Goal: Find specific page/section: Find specific page/section

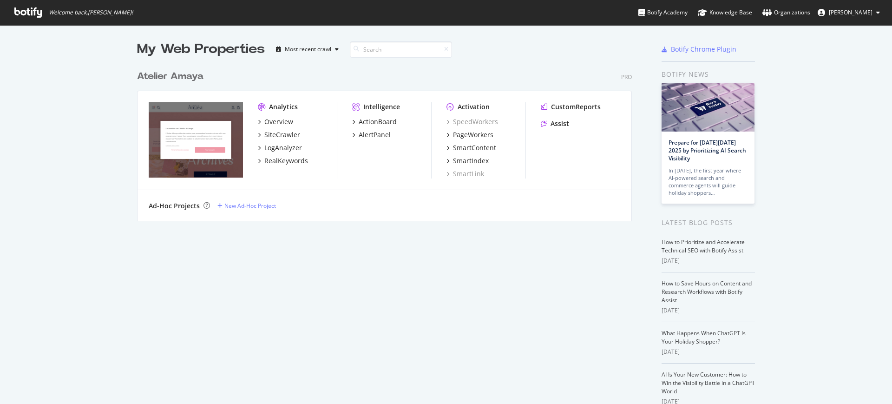
scroll to position [395, 875]
click at [469, 147] on div "SmartContent" at bounding box center [474, 147] width 43 height 9
